Goal: Information Seeking & Learning: Find specific page/section

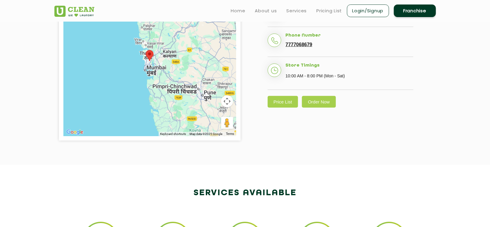
scroll to position [180, 0]
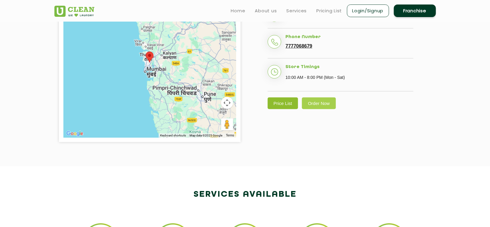
click at [278, 109] on link "Price List" at bounding box center [283, 104] width 31 height 12
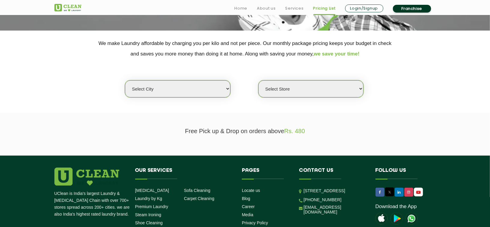
scroll to position [120, 0]
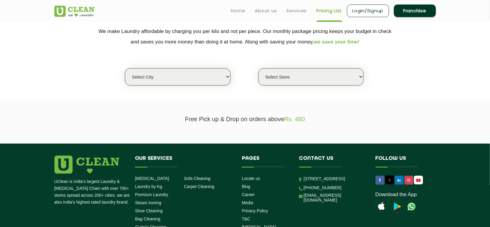
click at [209, 79] on select "Select city [GEOGRAPHIC_DATA] [GEOGRAPHIC_DATA] [GEOGRAPHIC_DATA] [GEOGRAPHIC_D…" at bounding box center [177, 76] width 105 height 17
select select "16"
click at [125, 68] on select "Select city [GEOGRAPHIC_DATA] [GEOGRAPHIC_DATA] [GEOGRAPHIC_DATA] [GEOGRAPHIC_D…" at bounding box center [177, 76] width 105 height 17
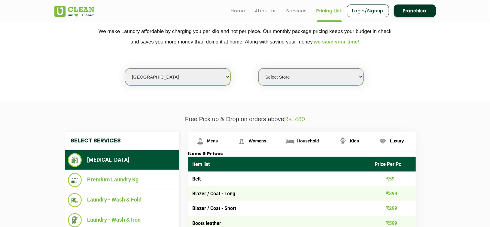
click at [291, 75] on select "Select Store UClean Powai UClean Deonar UClean LBS Marg UClean Chembur UClean W…" at bounding box center [310, 76] width 105 height 17
select select "47"
click at [258, 68] on select "Select Store UClean Powai UClean Deonar UClean LBS Marg UClean Chembur UClean W…" at bounding box center [310, 76] width 105 height 17
click at [34, 99] on section "We make Laundry affordable by charging you per kilo and not per piece. Our mont…" at bounding box center [245, 60] width 490 height 82
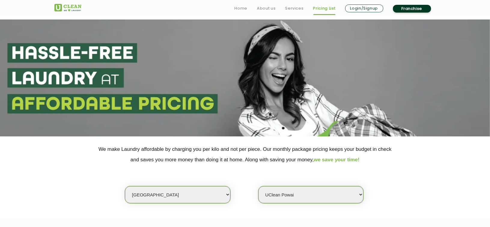
scroll to position [0, 0]
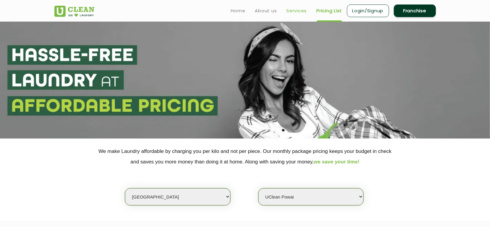
click at [295, 11] on link "Services" at bounding box center [296, 10] width 20 height 7
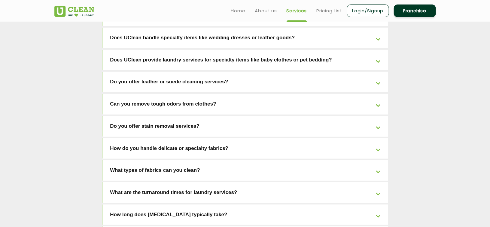
scroll to position [1201, 0]
click at [236, 13] on link "Home" at bounding box center [238, 10] width 14 height 7
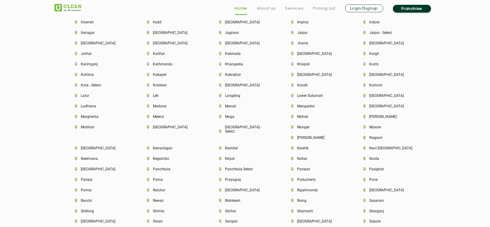
scroll to position [1681, 0]
